Goal: Task Accomplishment & Management: Manage account settings

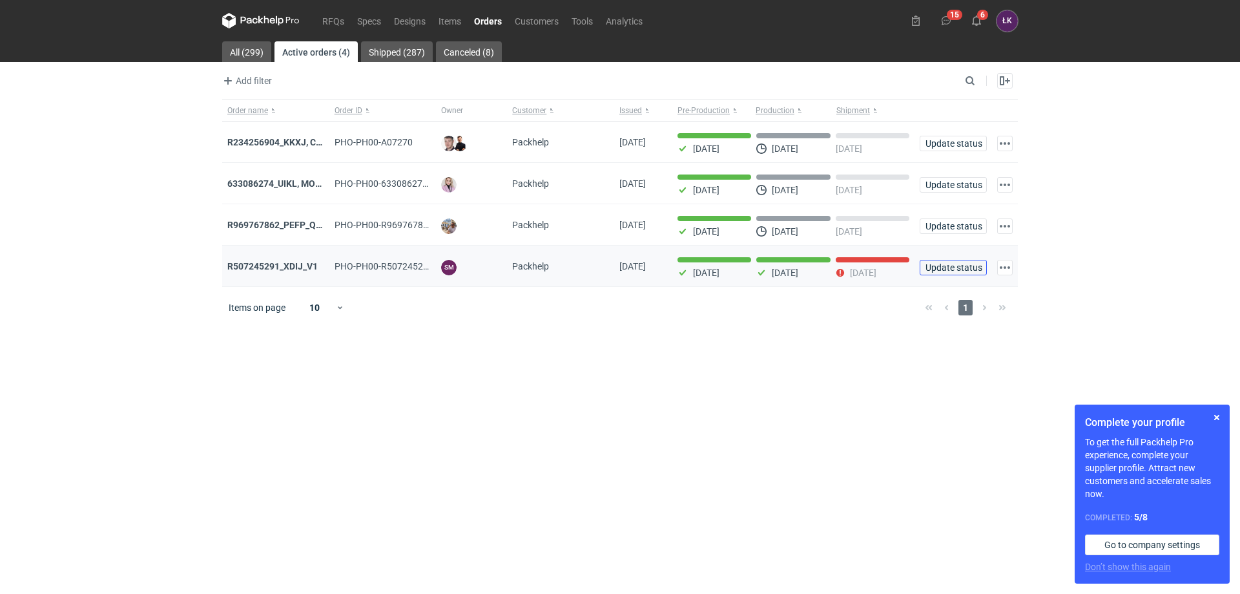
click at [948, 266] on span "Update status" at bounding box center [954, 267] width 56 height 9
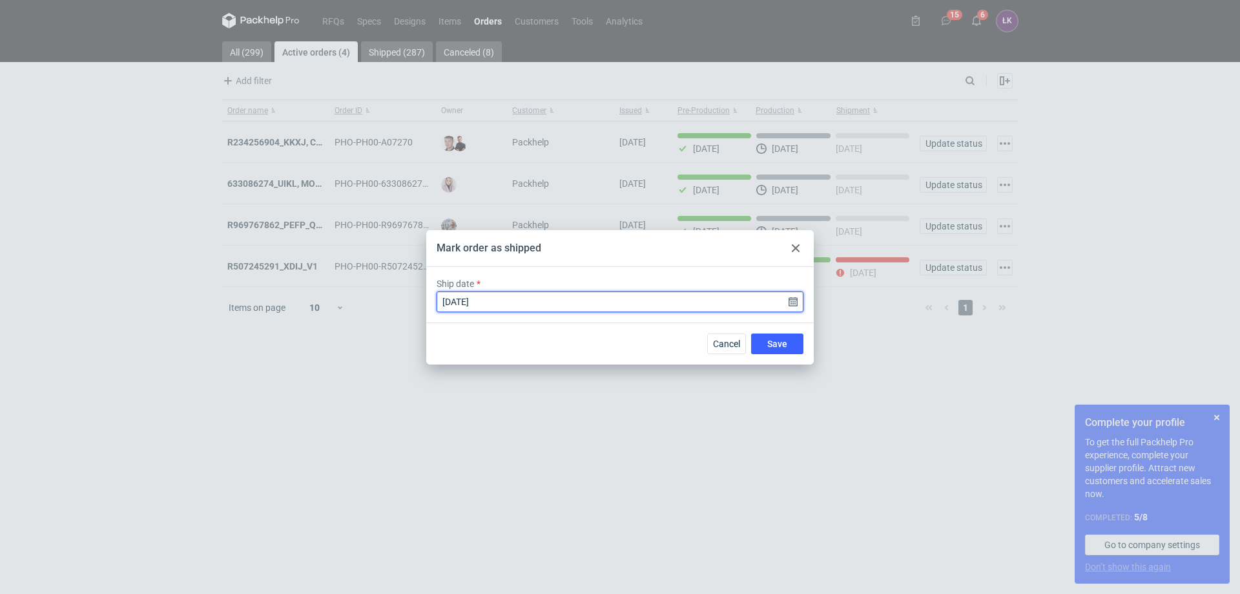
click at [797, 306] on input "[DATE]" at bounding box center [620, 301] width 367 height 21
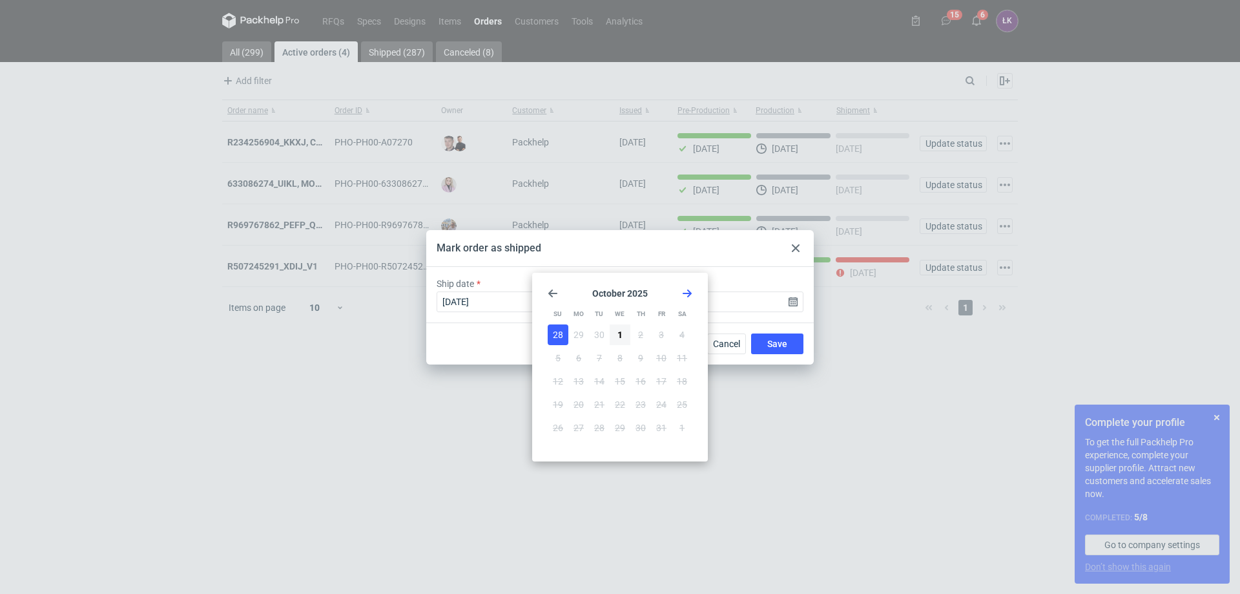
click at [552, 292] on icon "Go back 1 month" at bounding box center [553, 293] width 10 height 10
click at [588, 424] on button "29" at bounding box center [579, 427] width 21 height 21
type input "[DATE]"
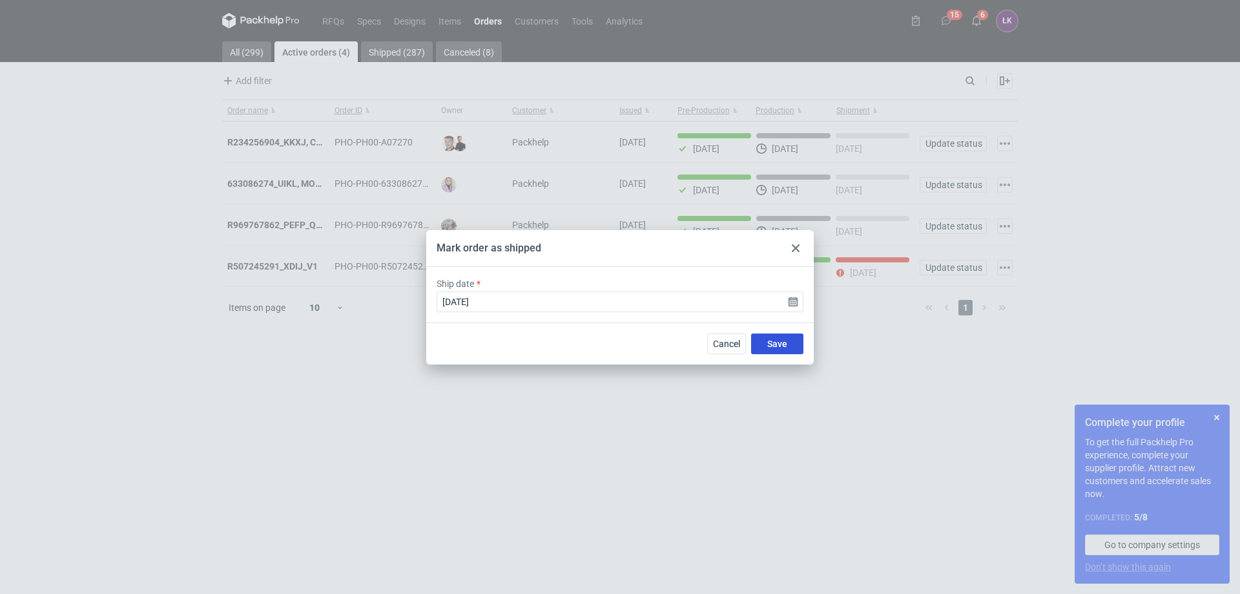
click at [793, 340] on button "Save" at bounding box center [777, 343] width 52 height 21
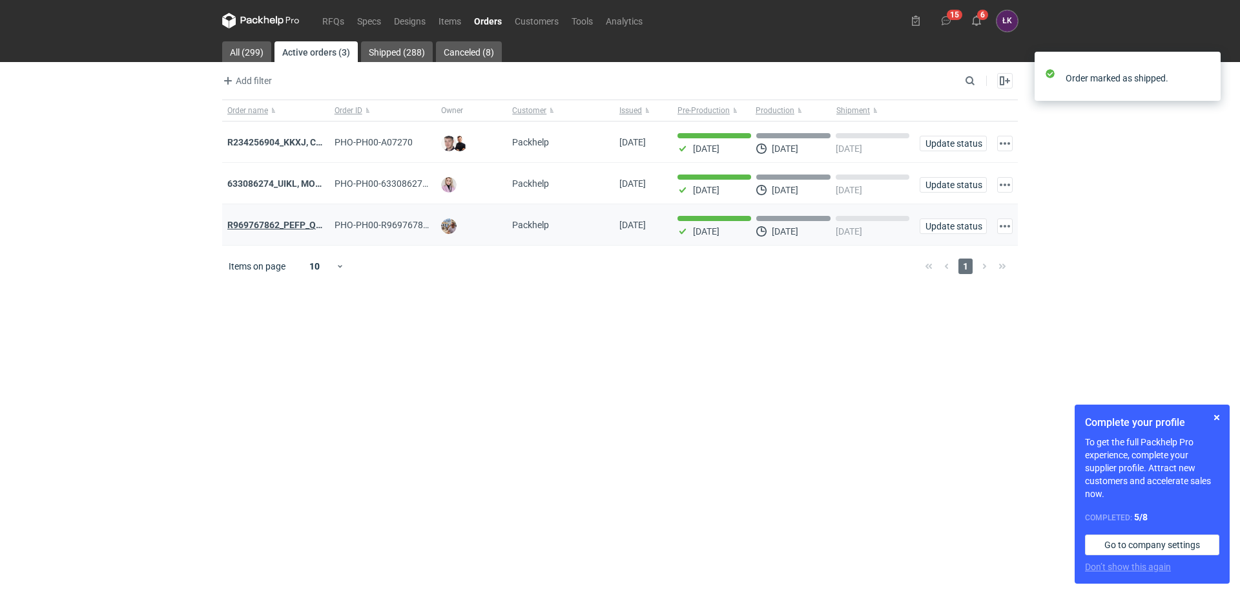
click at [278, 223] on strong "R969767862_PEFP_QTBD" at bounding box center [280, 225] width 106 height 10
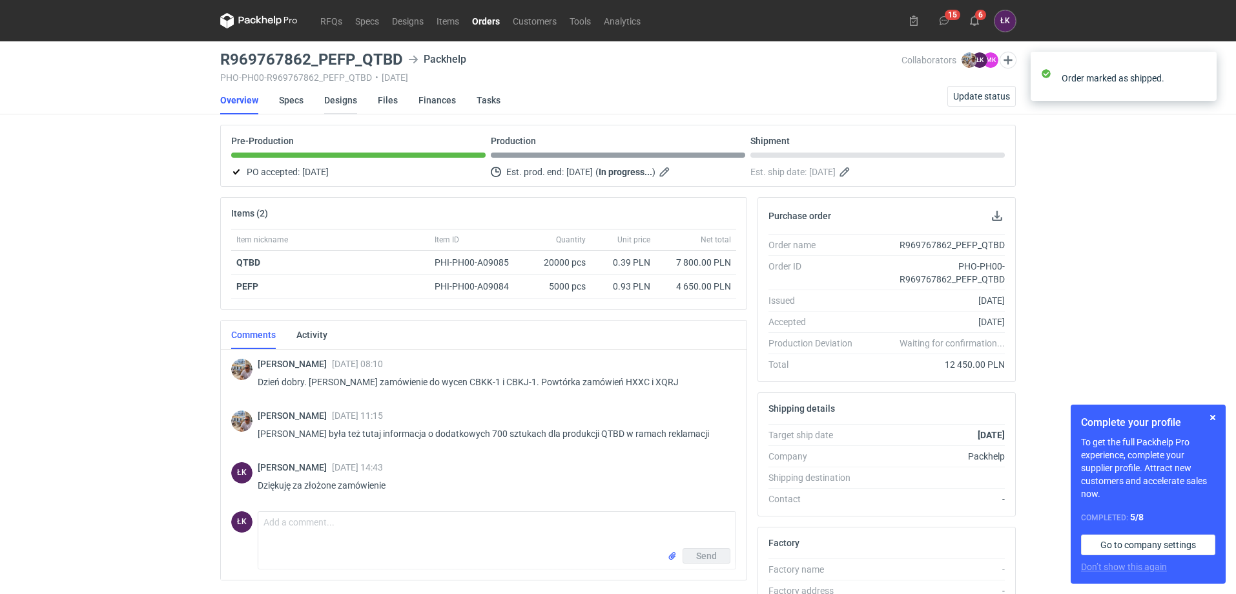
click at [342, 92] on link "Designs" at bounding box center [340, 100] width 33 height 28
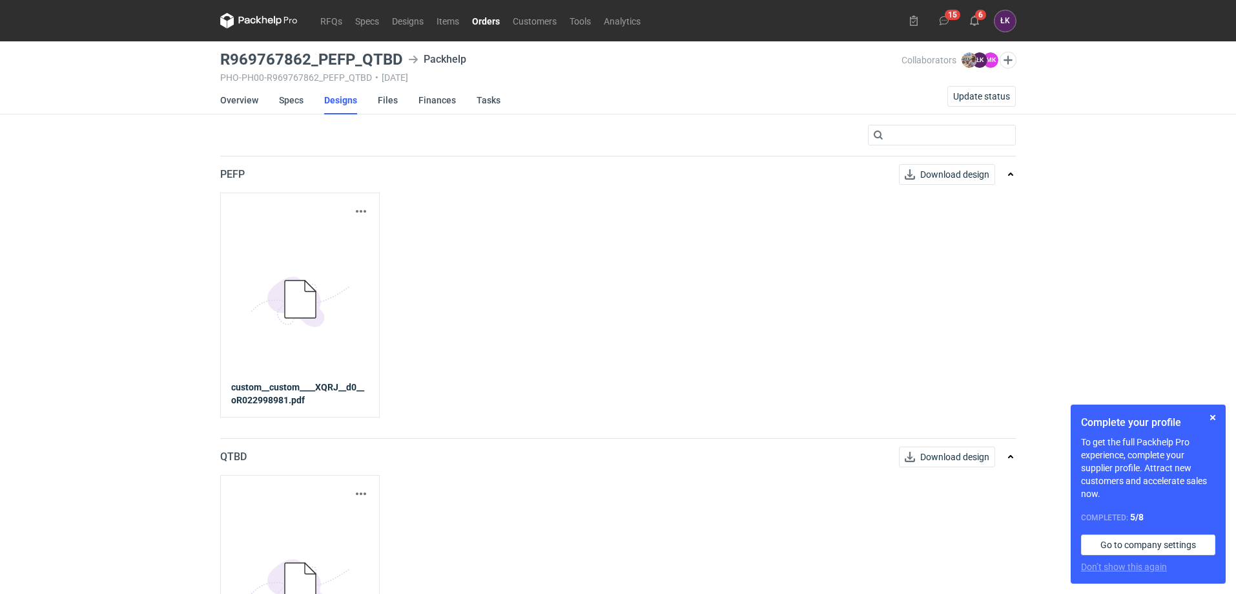
click at [282, 315] on icon "5BD5AC33-3523-40E7-9262-1BFF0AD53D48@1x" at bounding box center [300, 299] width 103 height 103
click at [970, 174] on link "Download design" at bounding box center [947, 174] width 96 height 21
